Goal: Book appointment/travel/reservation

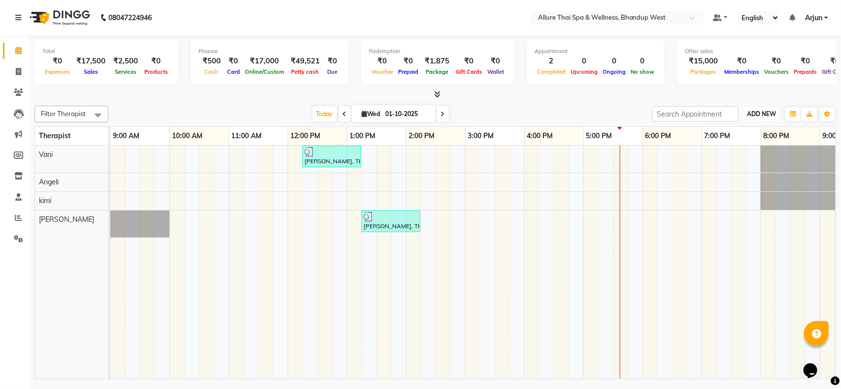
click at [762, 120] on button "ADD NEW Toggle Dropdown" at bounding box center [761, 114] width 34 height 14
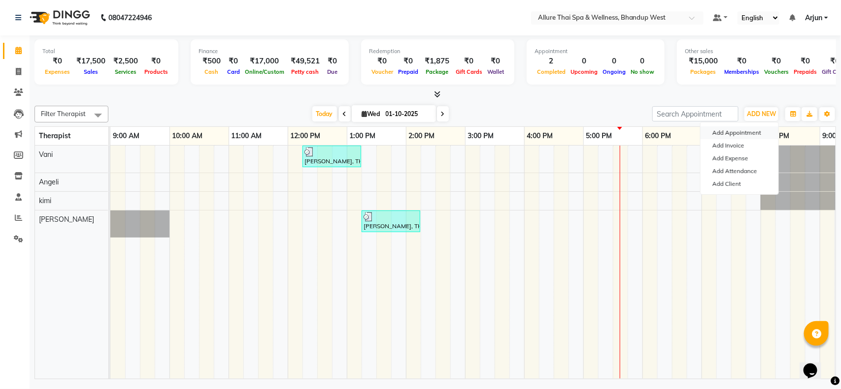
click at [744, 130] on button "Add Appointment" at bounding box center [739, 133] width 78 height 13
select select "tentative"
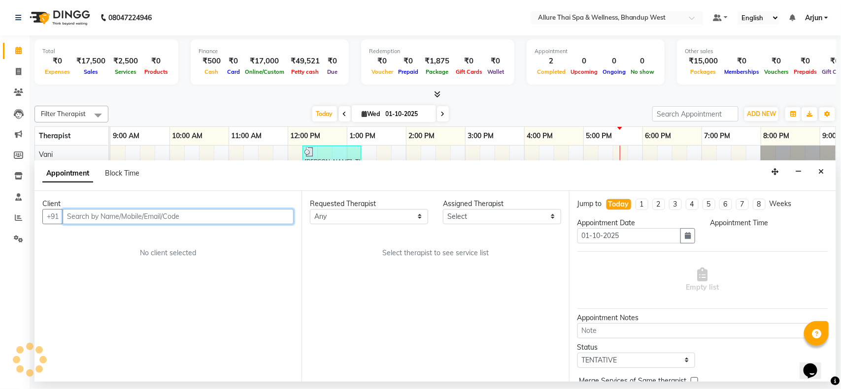
select select "600"
click at [268, 223] on input "text" at bounding box center [178, 216] width 231 height 15
paste input "9110897982"
type input "9110897982"
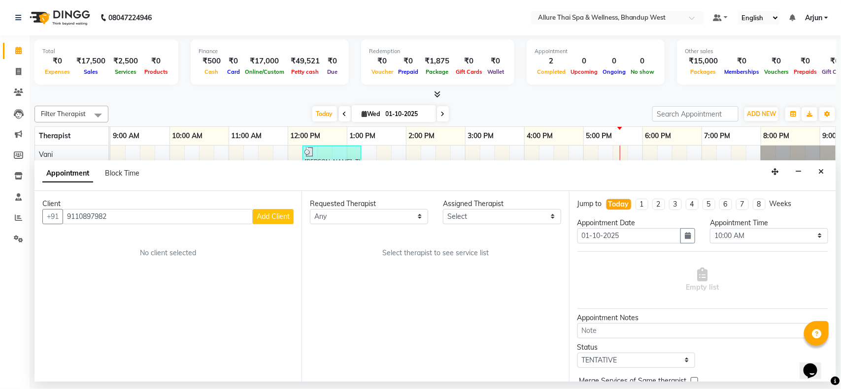
click at [277, 219] on span "Add Client" at bounding box center [273, 216] width 33 height 9
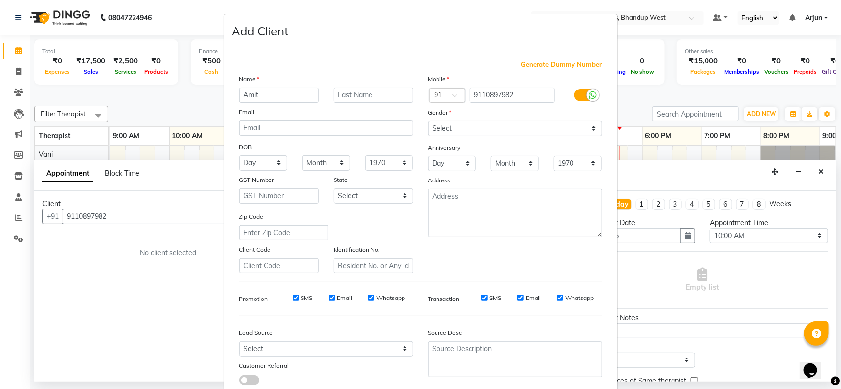
click at [280, 88] on input "Amit" at bounding box center [279, 95] width 80 height 15
type input "Amit"
click at [455, 125] on select "Select [DEMOGRAPHIC_DATA] [DEMOGRAPHIC_DATA] Other Prefer Not To Say" at bounding box center [515, 128] width 174 height 15
select select "[DEMOGRAPHIC_DATA]"
click at [428, 121] on select "Select [DEMOGRAPHIC_DATA] [DEMOGRAPHIC_DATA] Other Prefer Not To Say" at bounding box center [515, 128] width 174 height 15
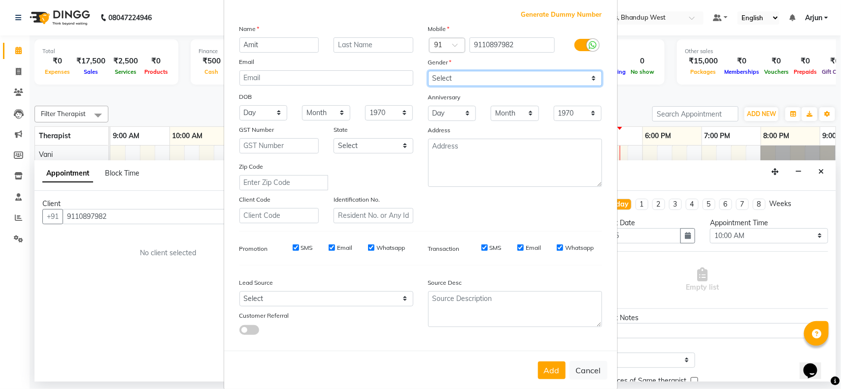
scroll to position [62, 0]
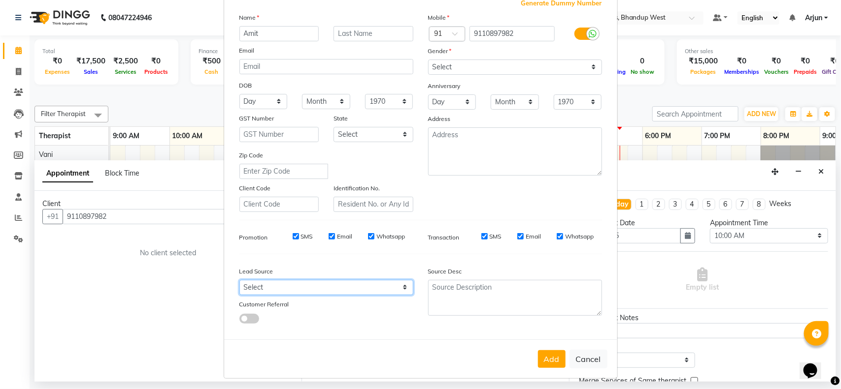
click at [393, 282] on select "Select Walk-in Referral Internet Friend Word of Mouth Advertisement Facebook Ju…" at bounding box center [326, 287] width 174 height 15
select select "55736"
click at [239, 280] on select "Select Walk-in Referral Internet Friend Word of Mouth Advertisement Facebook Ju…" at bounding box center [326, 287] width 174 height 15
click at [545, 365] on div "Add Cancel" at bounding box center [420, 359] width 393 height 39
click at [544, 356] on button "Add" at bounding box center [552, 360] width 28 height 18
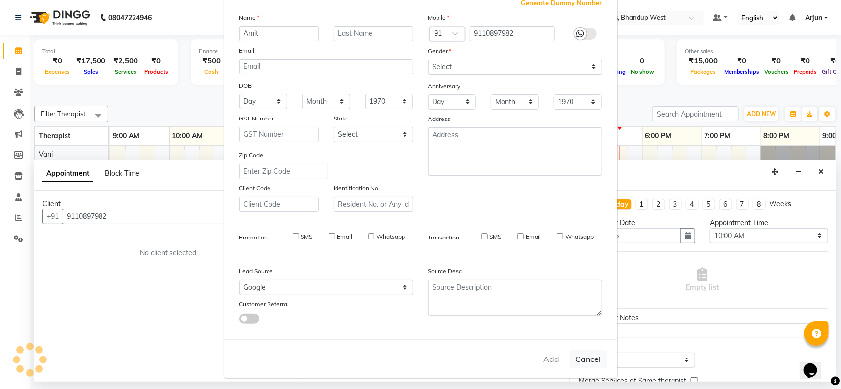
select select
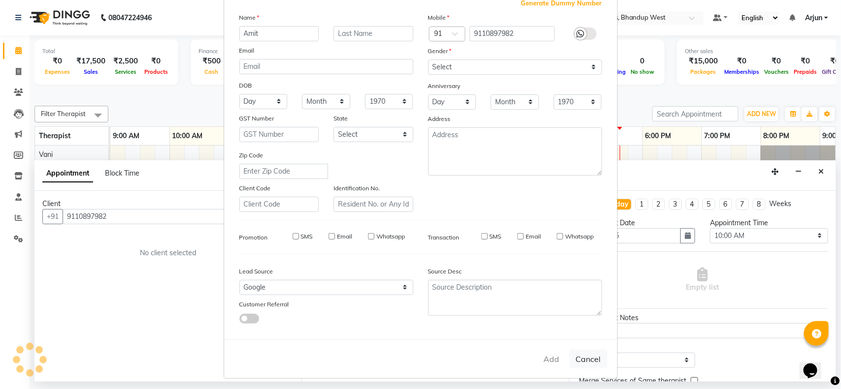
select select
checkbox input "false"
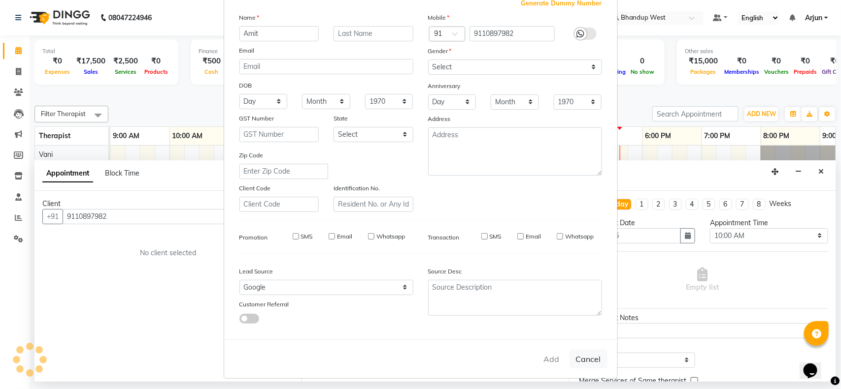
checkbox input "false"
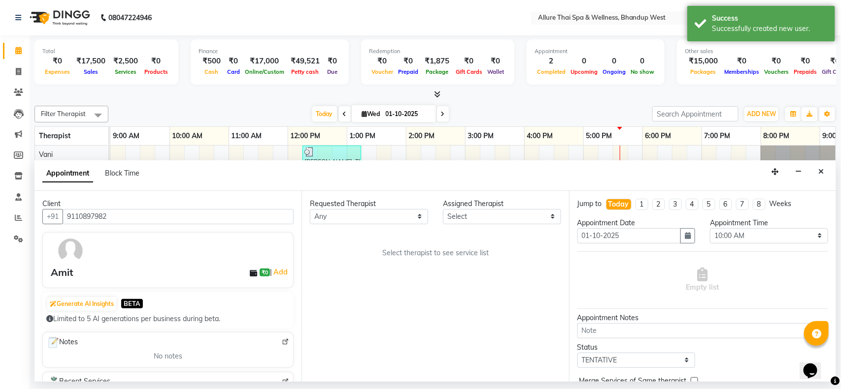
click at [558, 95] on div at bounding box center [434, 95] width 801 height 10
click at [793, 168] on button "button" at bounding box center [797, 171] width 15 height 15
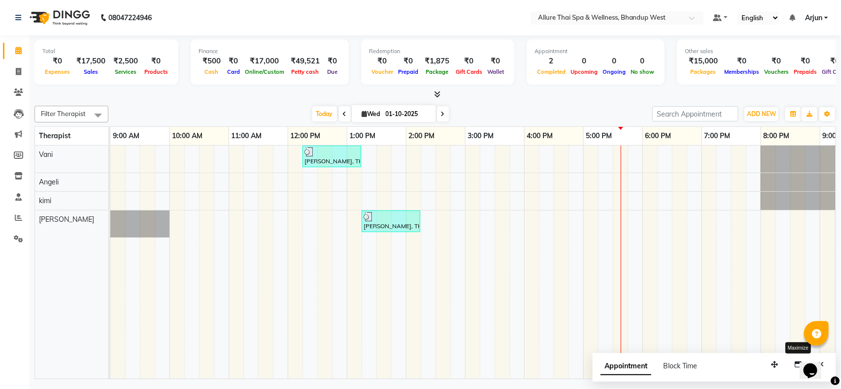
click at [799, 364] on iframe at bounding box center [815, 365] width 32 height 30
click at [680, 366] on span "Block Time" at bounding box center [680, 366] width 34 height 9
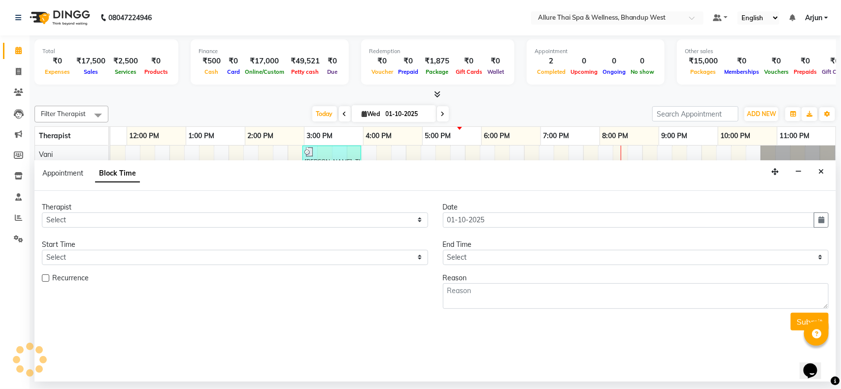
scroll to position [0, 161]
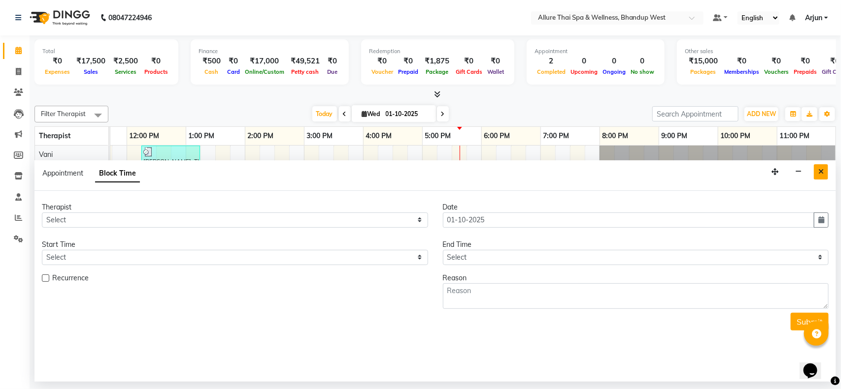
click at [821, 171] on icon "Close" at bounding box center [820, 171] width 5 height 7
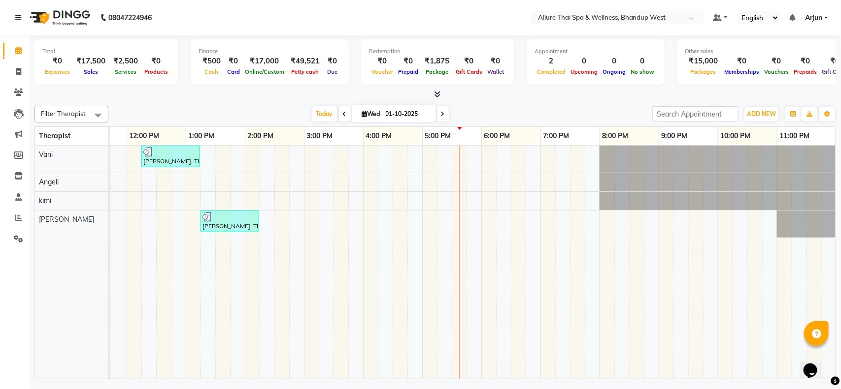
click at [402, 162] on div "[PERSON_NAME], TK01, 12:15 PM-01:15 PM, DEEP TISSUE MASSAGE - 60 [PERSON_NAME],…" at bounding box center [392, 262] width 886 height 233
select select "84286"
select select "990"
select select "tentative"
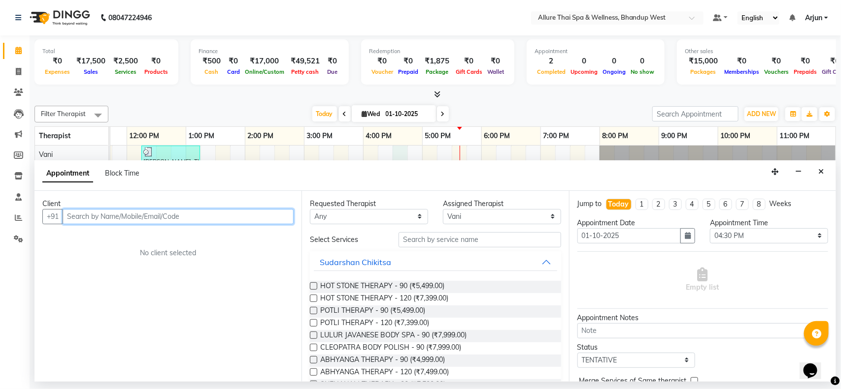
click at [417, 156] on div "[PERSON_NAME], TK01, 12:15 PM-01:15 PM, DEEP TISSUE MASSAGE - 60 [PERSON_NAME],…" at bounding box center [392, 262] width 886 height 233
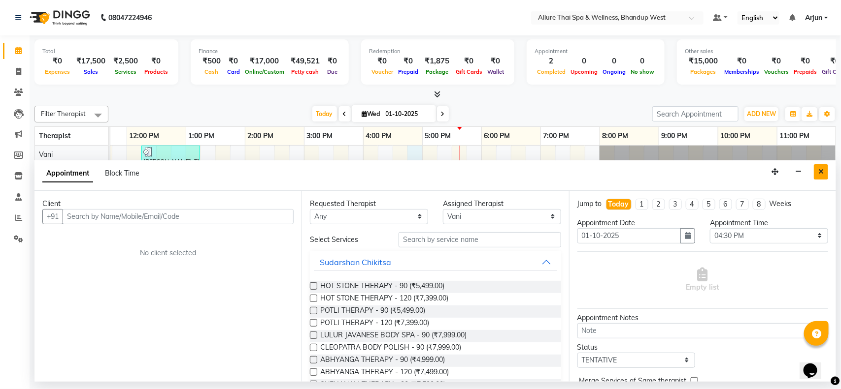
click at [818, 172] on icon "Close" at bounding box center [820, 171] width 5 height 7
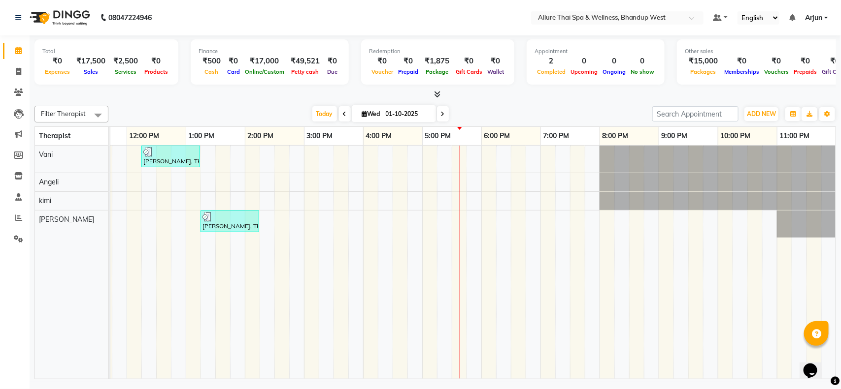
click at [412, 159] on div "[PERSON_NAME], TK01, 12:15 PM-01:15 PM, DEEP TISSUE MASSAGE - 60 [PERSON_NAME],…" at bounding box center [392, 262] width 886 height 233
select select "84286"
select select "tentative"
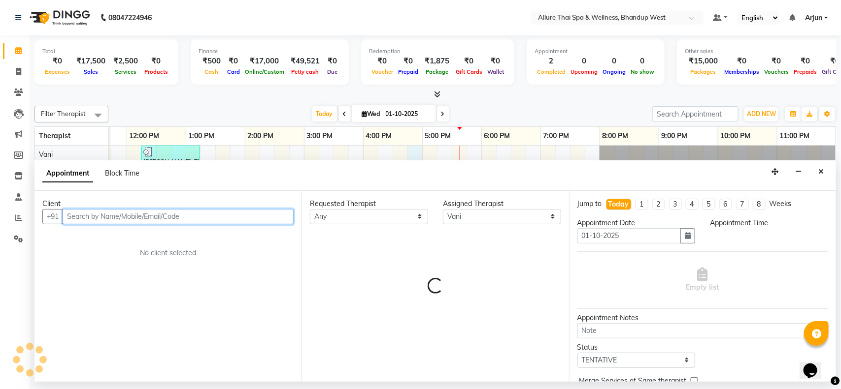
select select "1005"
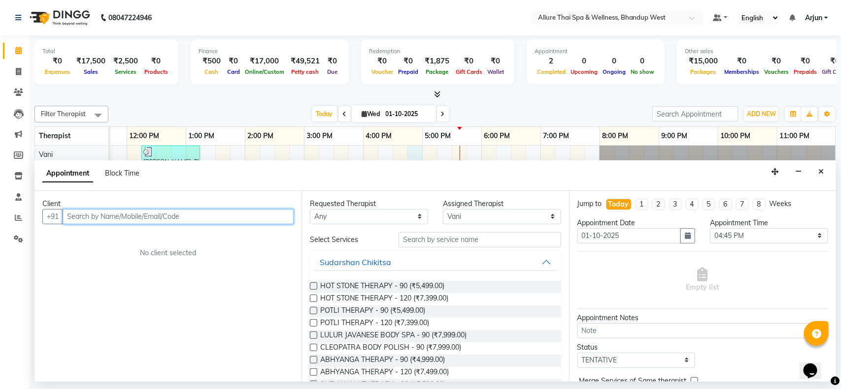
click at [247, 222] on input "text" at bounding box center [178, 216] width 231 height 15
paste input "9110897982"
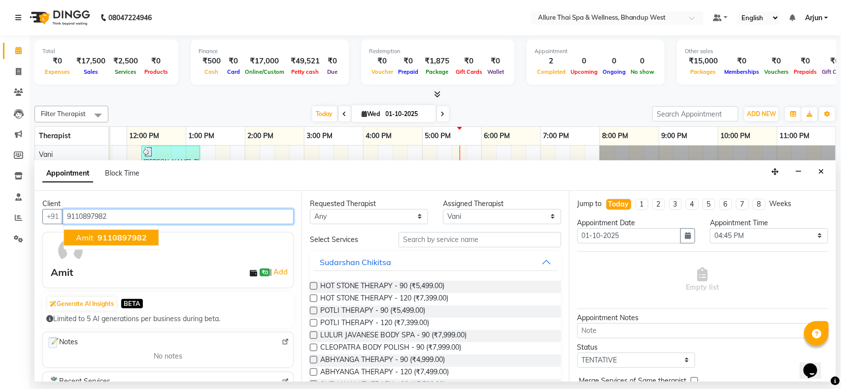
type input "9110897982"
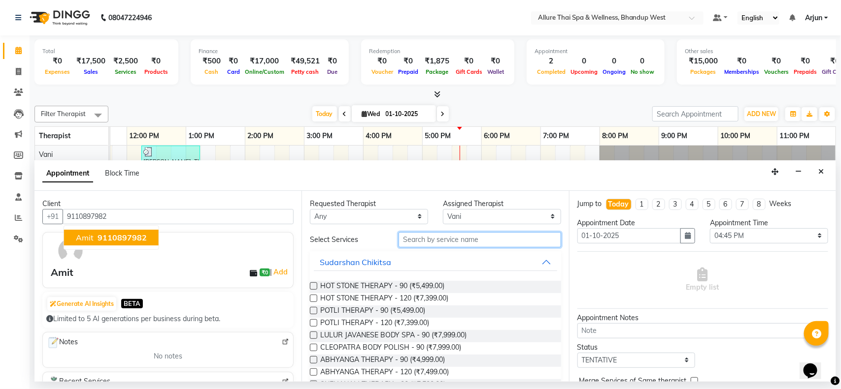
click at [474, 243] on input "text" at bounding box center [479, 239] width 162 height 15
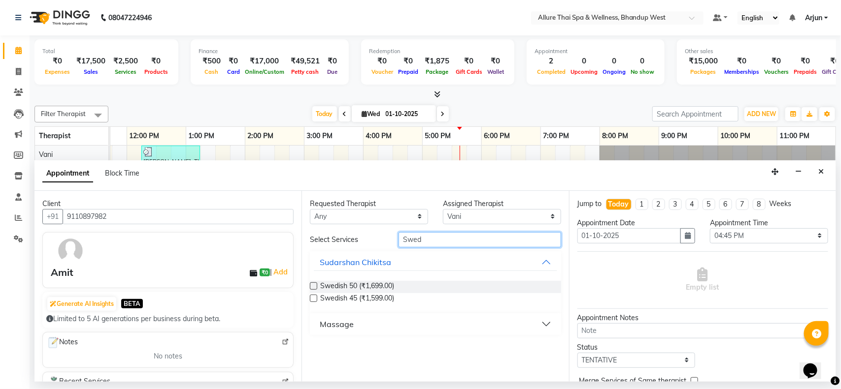
type input "Swed"
click at [530, 320] on button "Massage" at bounding box center [435, 325] width 243 height 18
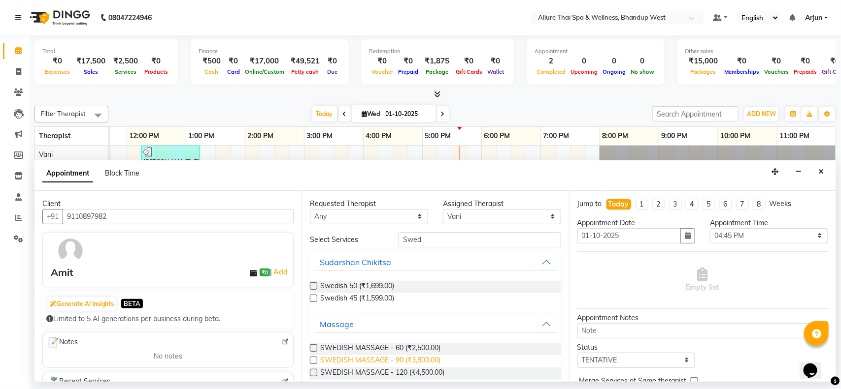
click at [424, 359] on span "SWEDISH MASSAGE - 90 (₹3,800.00)" at bounding box center [380, 362] width 120 height 12
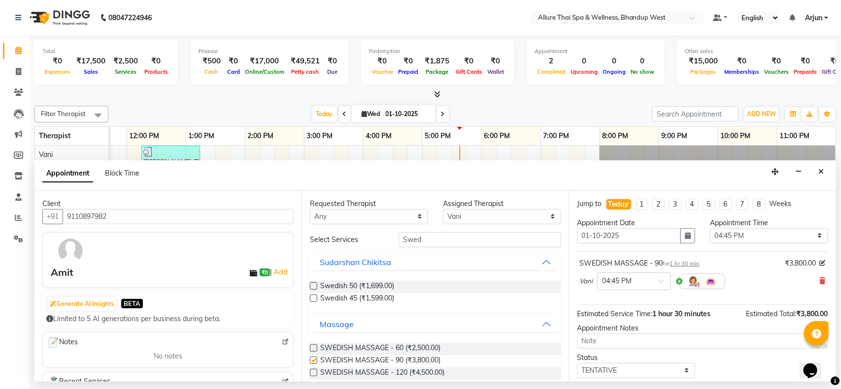
checkbox input "false"
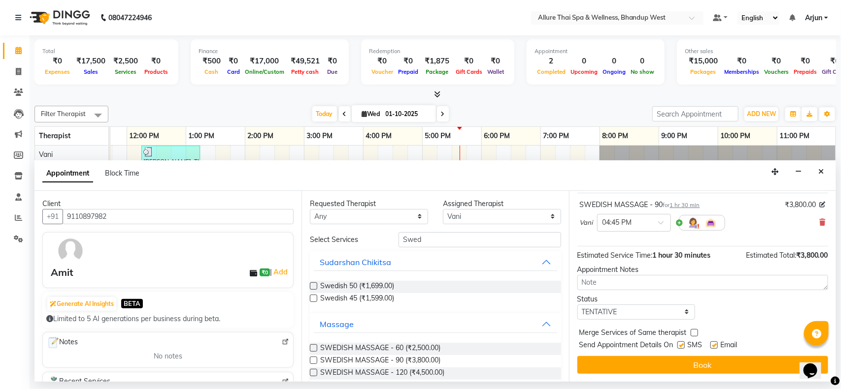
click at [680, 344] on label at bounding box center [680, 345] width 7 height 7
click at [680, 344] on input "checkbox" at bounding box center [680, 346] width 6 height 6
checkbox input "false"
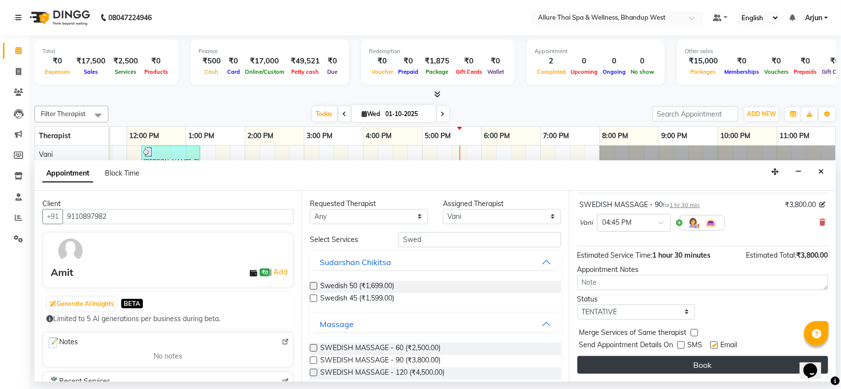
click at [681, 360] on button "Book" at bounding box center [702, 366] width 251 height 18
